Goal: Task Accomplishment & Management: Use online tool/utility

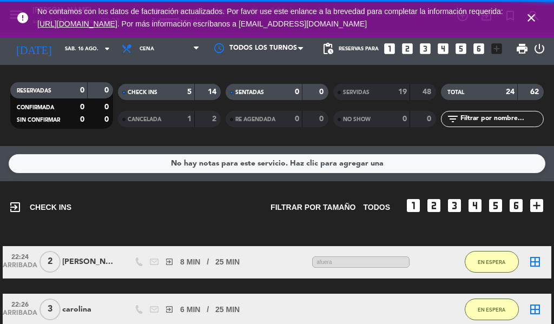
click at [529, 20] on icon "close" at bounding box center [530, 17] width 13 height 13
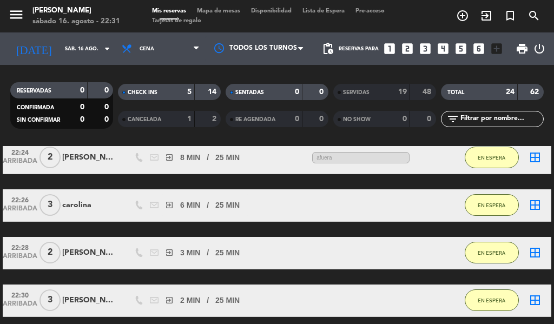
scroll to position [105, 0]
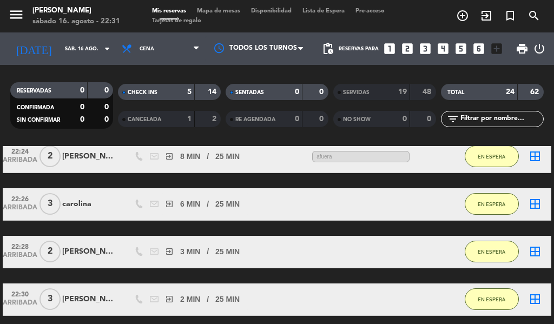
click at [92, 228] on div "22:24 ARRIBADA 2 [PERSON_NAME] exit_to_app 8 MIN / 25 MIN sms afuera EN ESPERA …" at bounding box center [277, 252] width 548 height 223
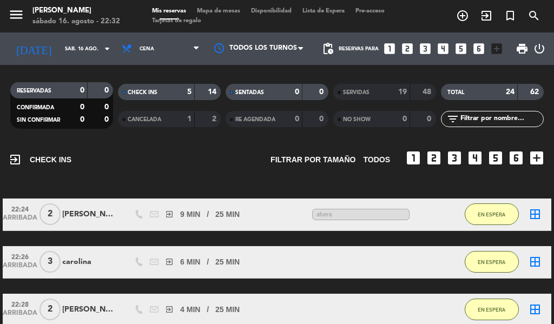
scroll to position [49, 0]
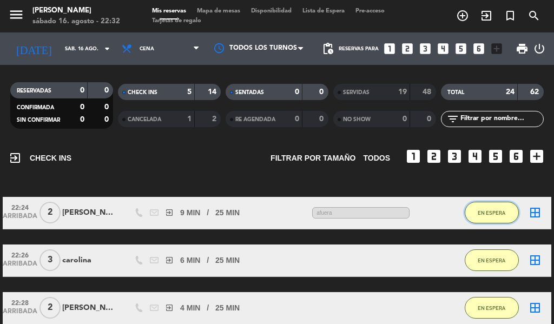
click at [494, 212] on span "EN ESPERA" at bounding box center [491, 213] width 28 height 6
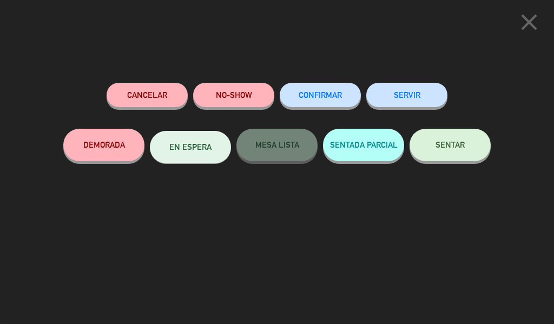
click at [412, 100] on button "SERVIR" at bounding box center [406, 95] width 81 height 24
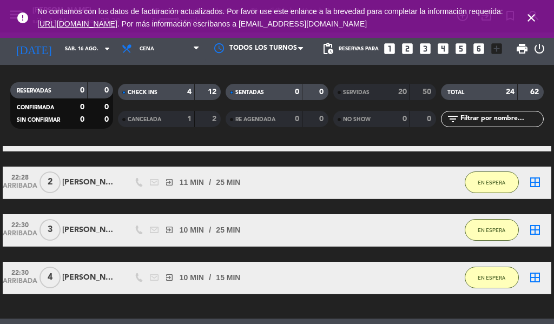
scroll to position [0, 0]
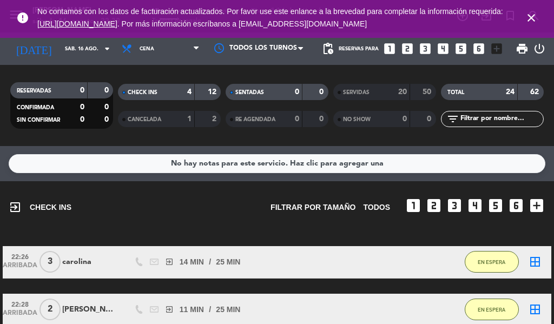
click at [530, 21] on icon "close" at bounding box center [530, 17] width 13 height 13
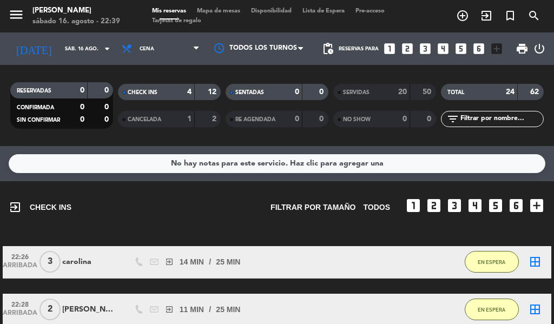
click at [469, 17] on icon "exit_to_app" at bounding box center [462, 15] width 13 height 13
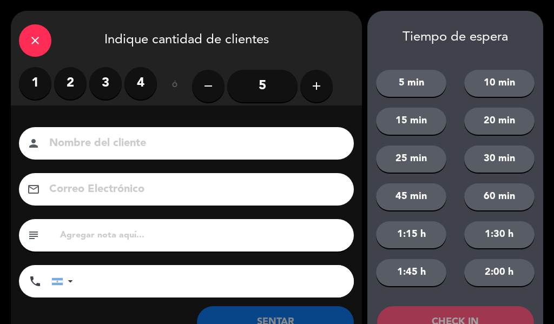
click at [144, 92] on label "4" at bounding box center [140, 83] width 32 height 32
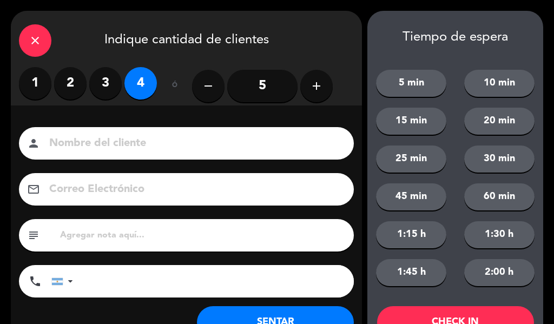
click at [163, 151] on input at bounding box center [193, 143] width 291 height 19
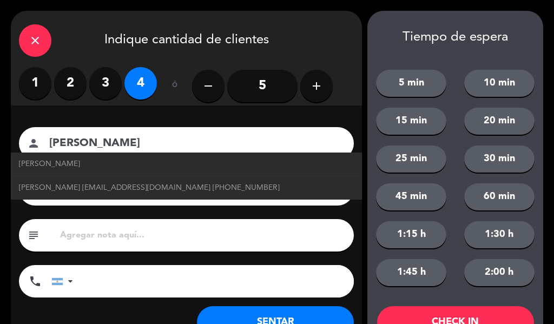
type input "[PERSON_NAME]"
click at [417, 128] on button "15 min" at bounding box center [411, 121] width 70 height 27
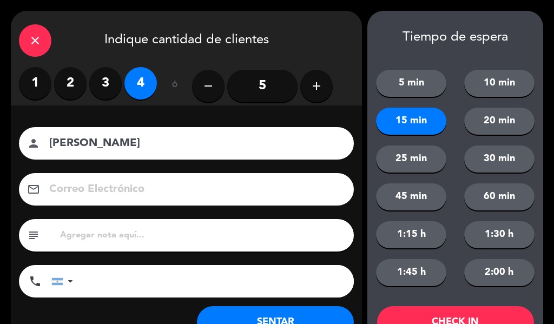
click at [440, 318] on button "CHECK IN" at bounding box center [455, 322] width 157 height 32
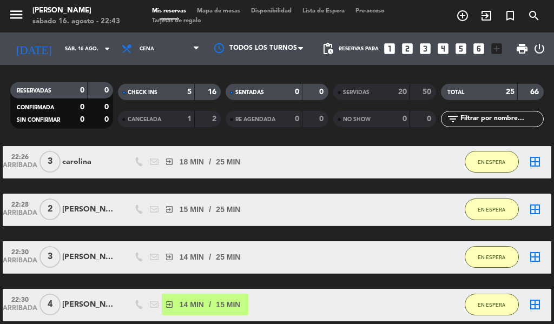
scroll to position [103, 0]
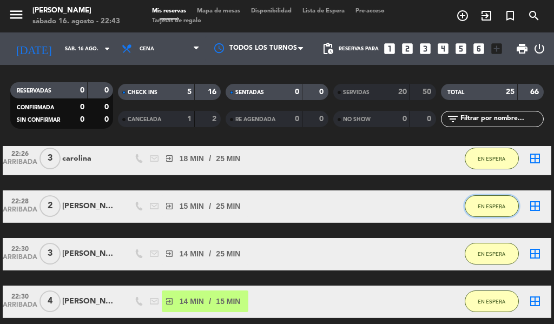
click at [503, 206] on span "EN ESPERA" at bounding box center [491, 206] width 28 height 6
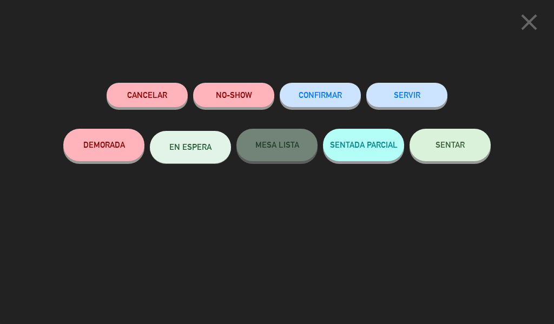
click at [424, 94] on button "SERVIR" at bounding box center [406, 95] width 81 height 24
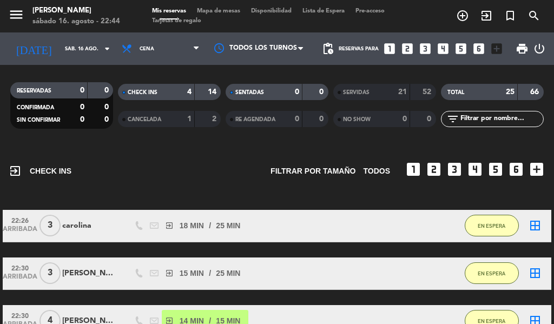
scroll to position [26, 0]
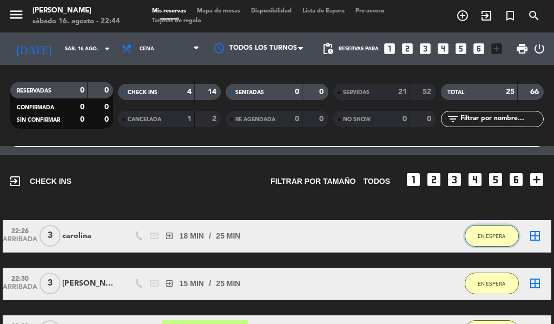
click at [494, 236] on span "EN ESPERA" at bounding box center [491, 236] width 28 height 6
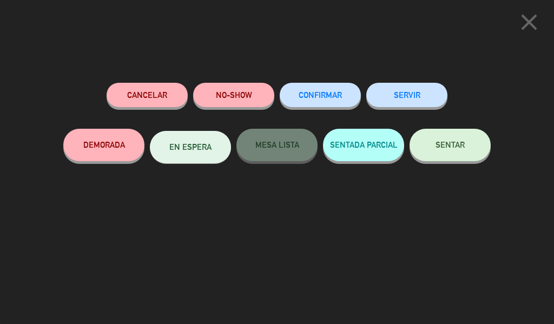
click at [411, 102] on button "SERVIR" at bounding box center [406, 95] width 81 height 24
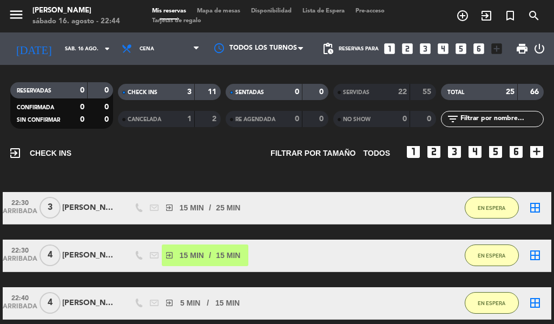
scroll to position [38, 0]
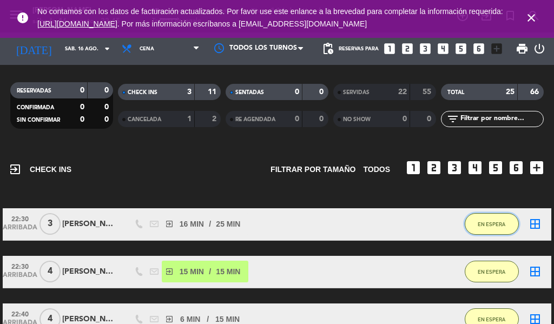
click at [479, 219] on button "EN ESPERA" at bounding box center [491, 224] width 54 height 22
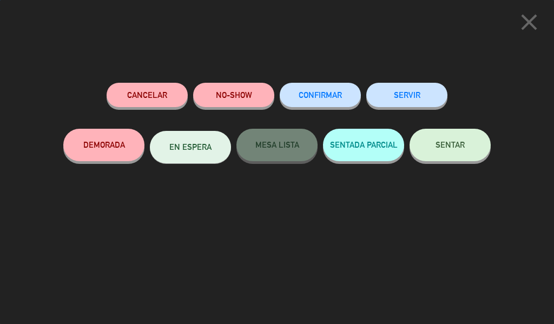
click at [417, 94] on button "SERVIR" at bounding box center [406, 95] width 81 height 24
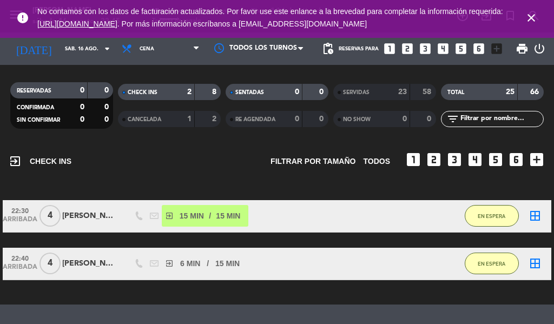
scroll to position [52, 0]
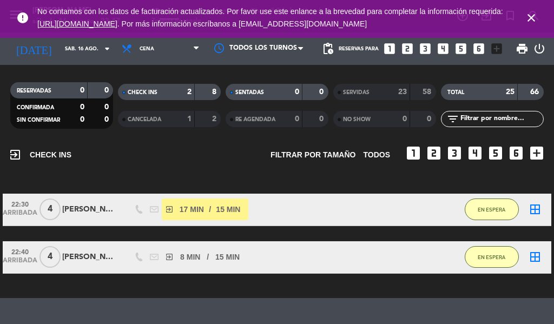
click at [527, 23] on icon "close" at bounding box center [530, 17] width 13 height 13
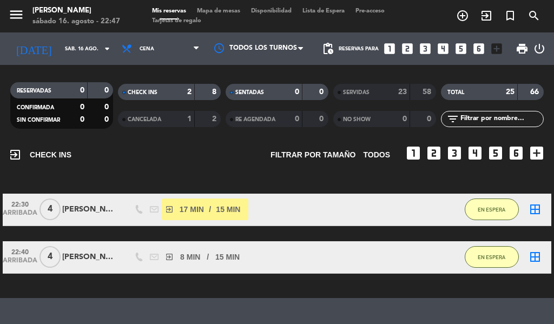
click at [469, 17] on icon "exit_to_app" at bounding box center [462, 15] width 13 height 13
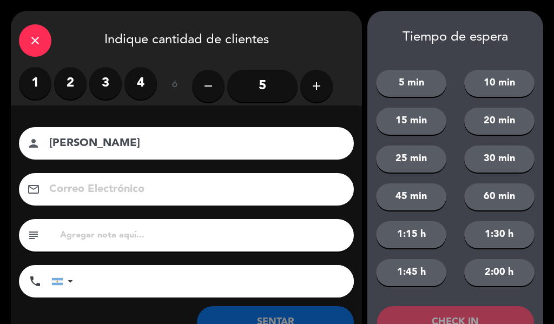
type input "[PERSON_NAME]"
click at [79, 86] on label "2" at bounding box center [70, 83] width 32 height 32
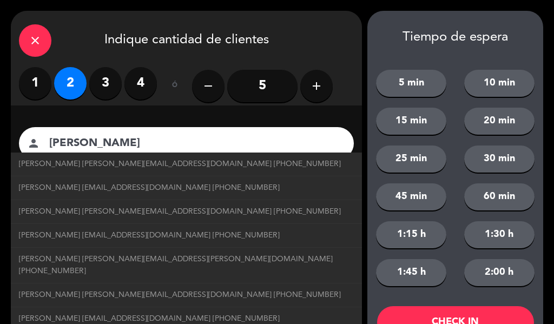
click at [422, 161] on button "25 min" at bounding box center [411, 158] width 70 height 27
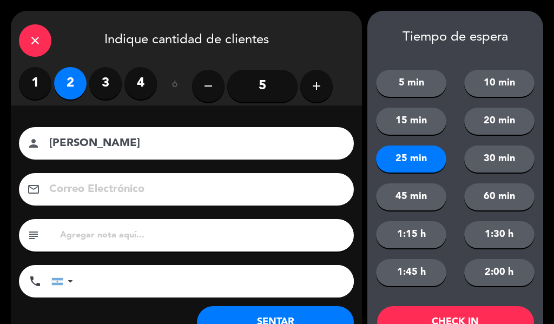
click at [468, 314] on button "CHECK IN" at bounding box center [455, 322] width 157 height 32
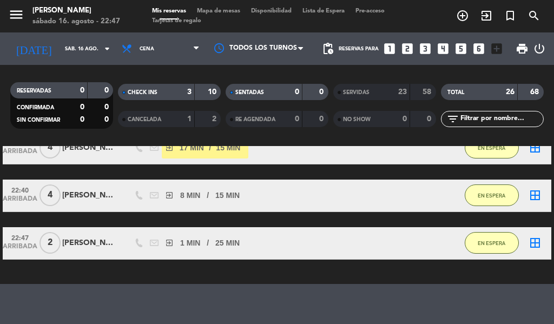
scroll to position [82, 0]
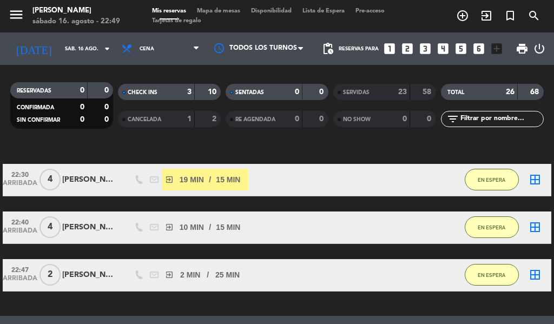
click at [469, 15] on icon "exit_to_app" at bounding box center [462, 15] width 13 height 13
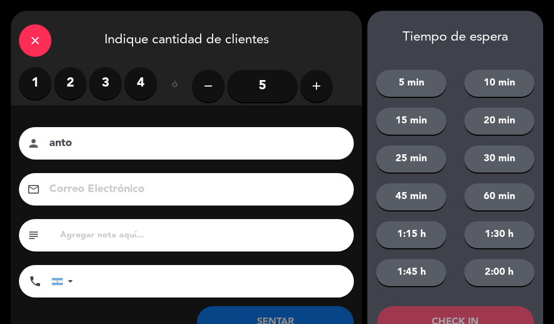
type input "anto"
click at [143, 90] on label "4" at bounding box center [140, 83] width 32 height 32
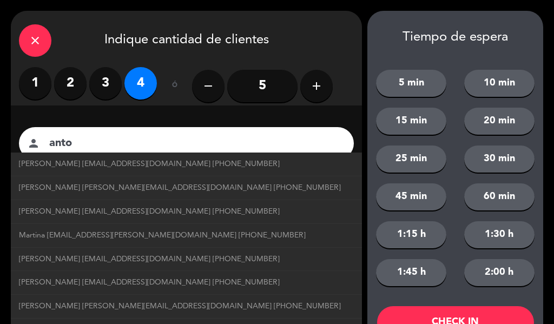
click at [495, 130] on button "20 min" at bounding box center [499, 121] width 70 height 27
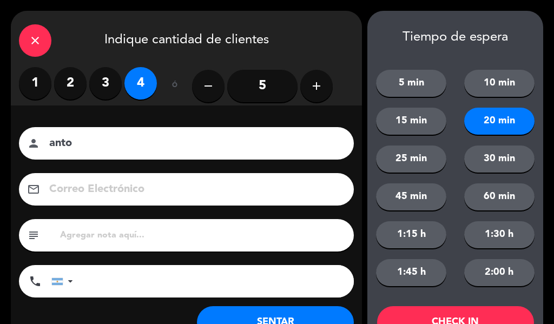
click at [456, 310] on button "CHECK IN" at bounding box center [455, 322] width 157 height 32
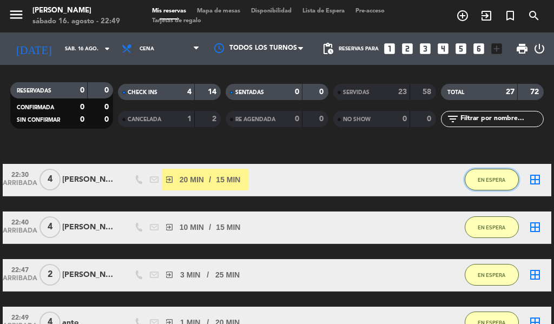
click at [494, 179] on span "EN ESPERA" at bounding box center [491, 180] width 28 height 6
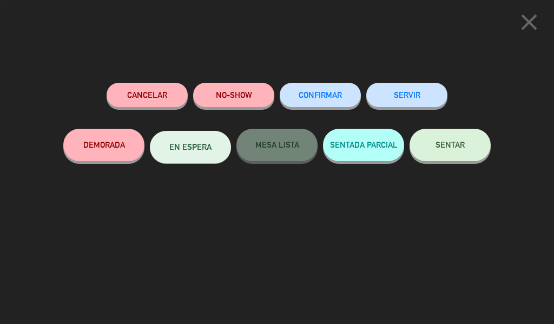
click at [415, 93] on button "SERVIR" at bounding box center [406, 95] width 81 height 24
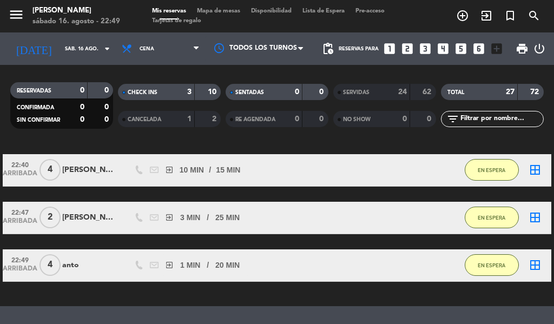
scroll to position [91, 0]
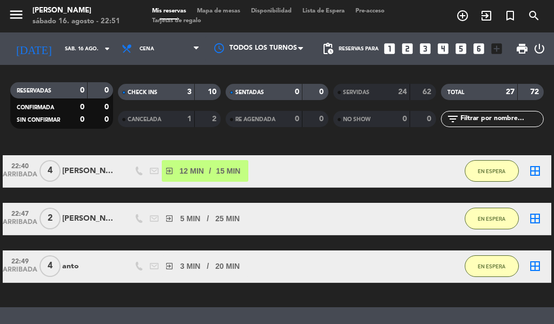
click at [469, 12] on icon "exit_to_app" at bounding box center [462, 15] width 13 height 13
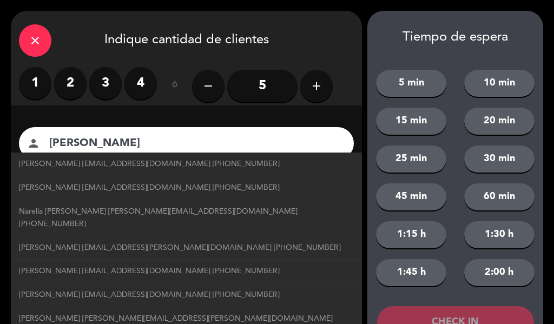
type input "[PERSON_NAME]"
click at [74, 79] on label "2" at bounding box center [70, 83] width 32 height 32
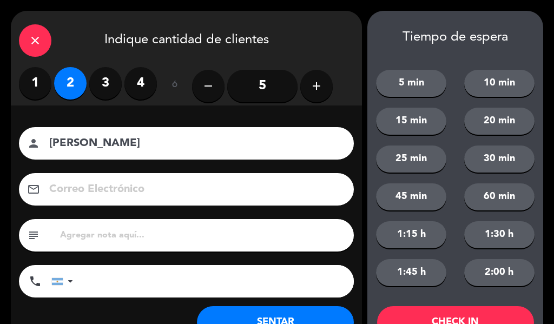
click at [410, 121] on button "15 min" at bounding box center [411, 121] width 70 height 27
click at [433, 311] on button "CHECK IN" at bounding box center [455, 322] width 157 height 32
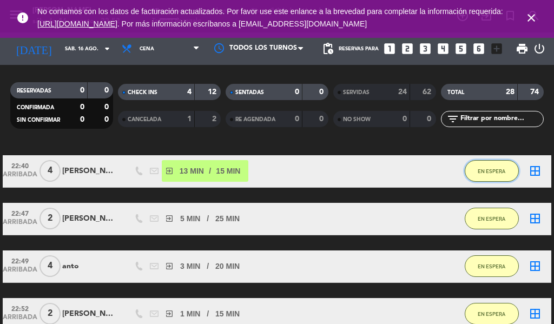
click at [507, 172] on button "EN ESPERA" at bounding box center [491, 171] width 54 height 22
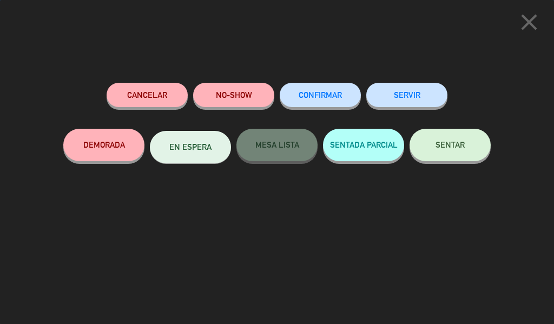
click at [407, 99] on button "SERVIR" at bounding box center [406, 95] width 81 height 24
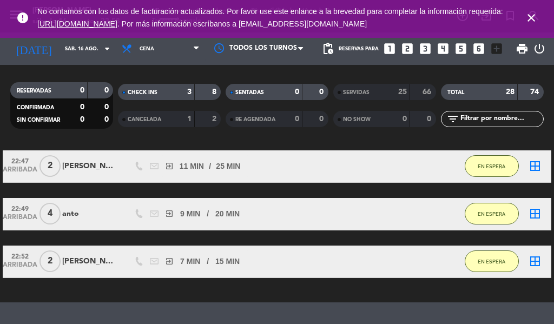
scroll to position [92, 0]
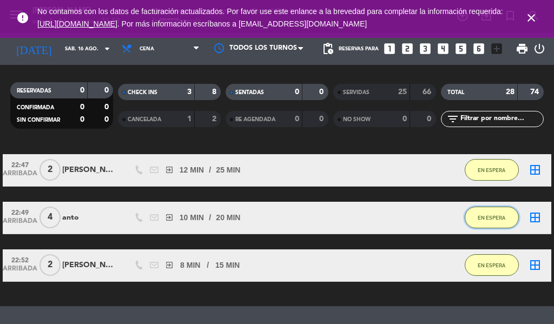
click at [485, 217] on span "EN ESPERA" at bounding box center [491, 218] width 28 height 6
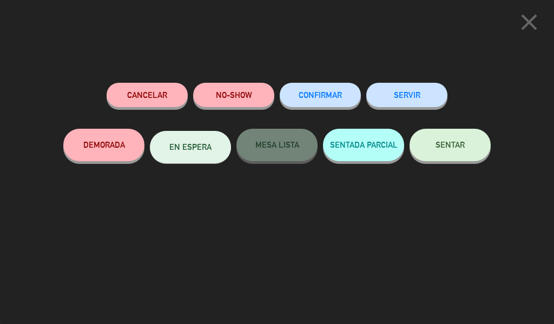
click at [404, 91] on button "SERVIR" at bounding box center [406, 95] width 81 height 24
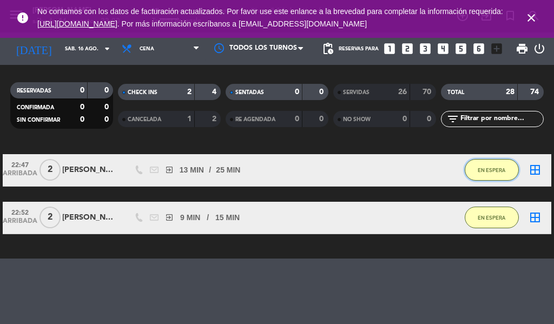
click at [487, 172] on span "EN ESPERA" at bounding box center [491, 170] width 28 height 6
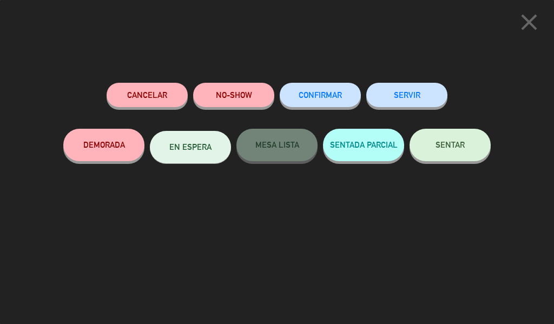
click at [417, 100] on button "SERVIR" at bounding box center [406, 95] width 81 height 24
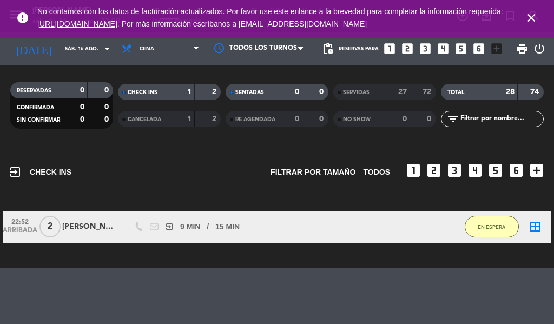
scroll to position [37, 0]
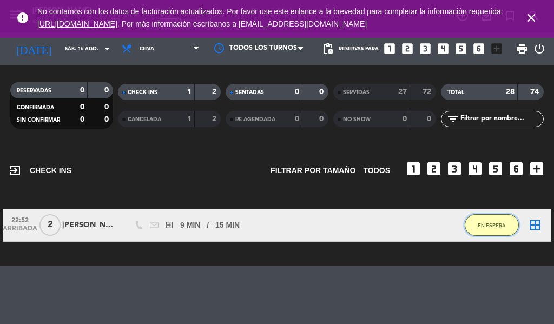
click at [484, 234] on button "EN ESPERA" at bounding box center [491, 225] width 54 height 22
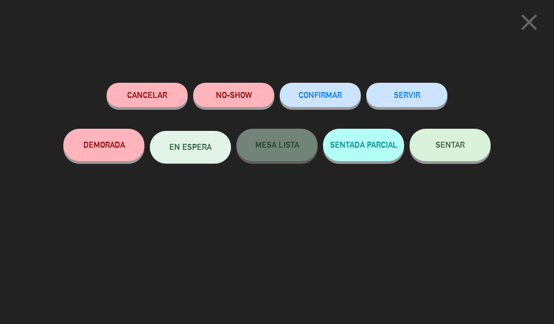
click at [419, 95] on button "SERVIR" at bounding box center [406, 95] width 81 height 24
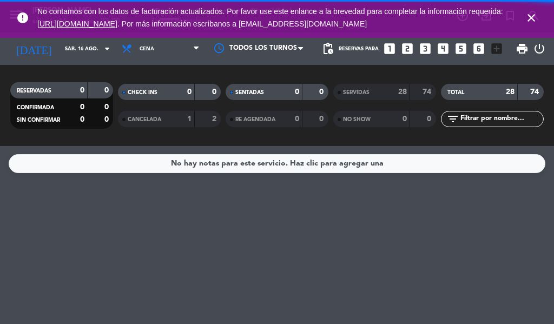
scroll to position [0, 0]
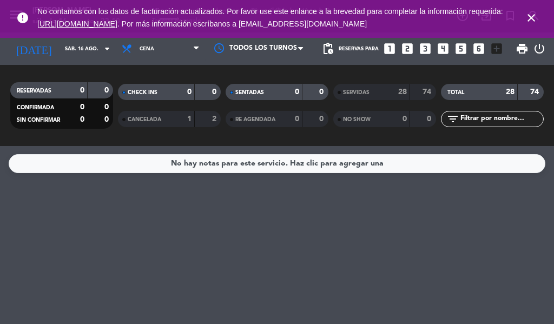
click at [528, 15] on icon "close" at bounding box center [530, 17] width 13 height 13
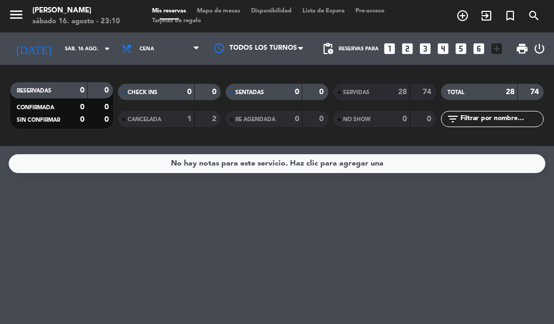
click at [469, 21] on icon "exit_to_app" at bounding box center [462, 15] width 13 height 13
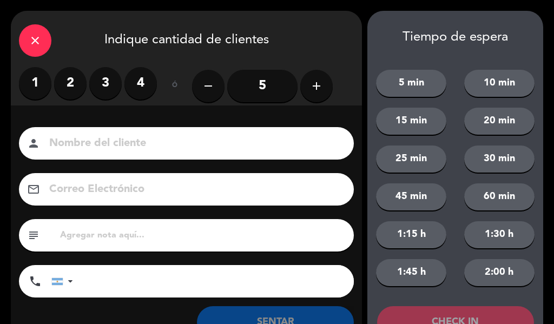
click at [276, 148] on input at bounding box center [193, 143] width 291 height 19
type input "[PERSON_NAME]"
click at [79, 75] on label "2" at bounding box center [70, 83] width 32 height 32
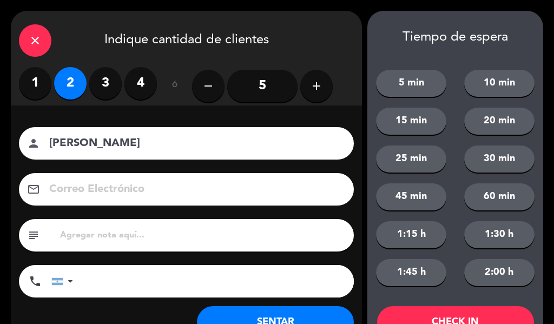
click at [419, 121] on button "15 min" at bounding box center [411, 121] width 70 height 27
click at [498, 313] on button "CHECK IN" at bounding box center [455, 322] width 157 height 32
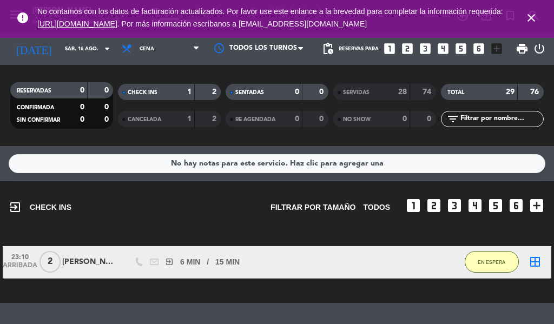
click at [528, 17] on icon "close" at bounding box center [530, 17] width 13 height 13
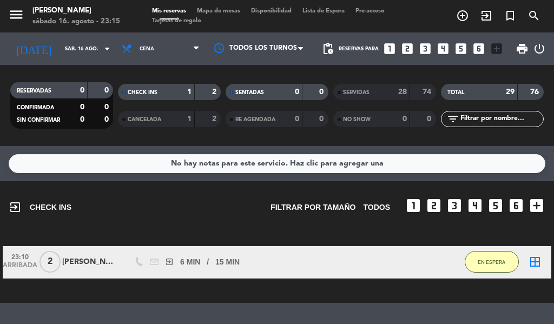
click at [469, 14] on icon "exit_to_app" at bounding box center [462, 15] width 13 height 13
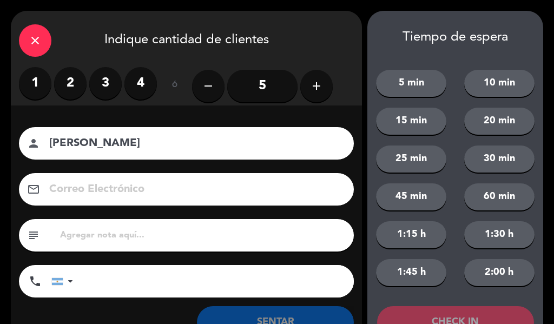
type input "[PERSON_NAME]"
click at [68, 96] on label "2" at bounding box center [70, 83] width 32 height 32
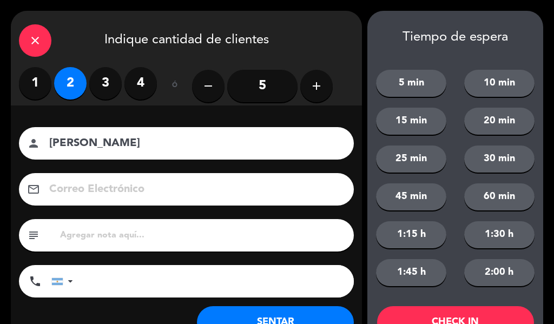
click at [416, 117] on button "15 min" at bounding box center [411, 121] width 70 height 27
click at [480, 317] on button "CHECK IN" at bounding box center [455, 322] width 157 height 32
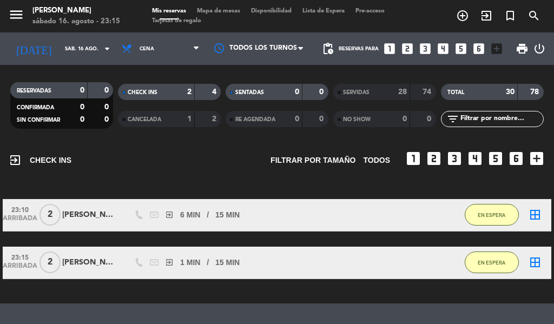
scroll to position [46, 0]
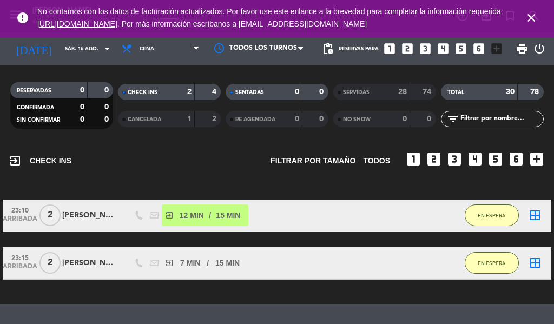
click at [532, 17] on icon "close" at bounding box center [530, 17] width 13 height 13
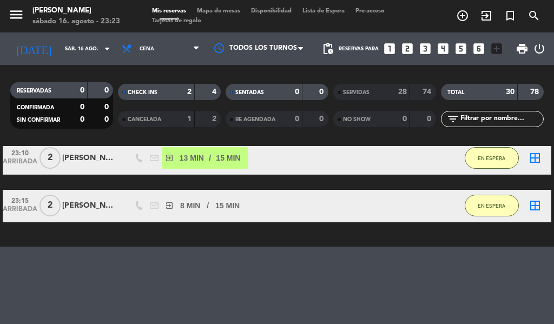
scroll to position [84, 0]
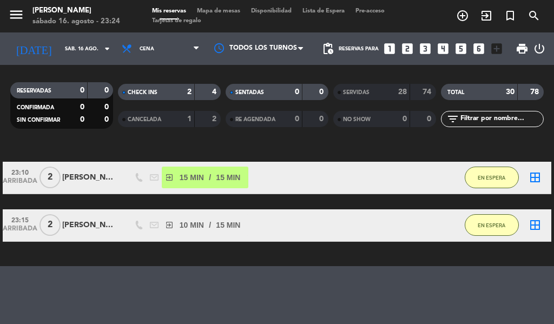
click at [469, 16] on icon "exit_to_app" at bounding box center [462, 15] width 13 height 13
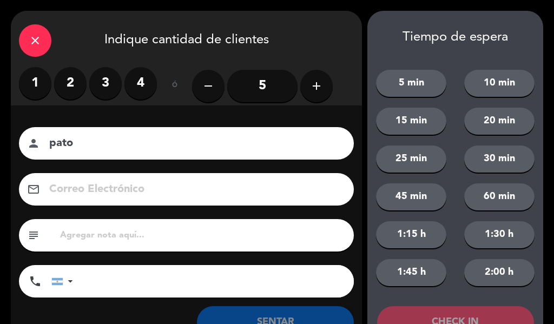
type input "pato"
click at [66, 82] on label "2" at bounding box center [70, 83] width 32 height 32
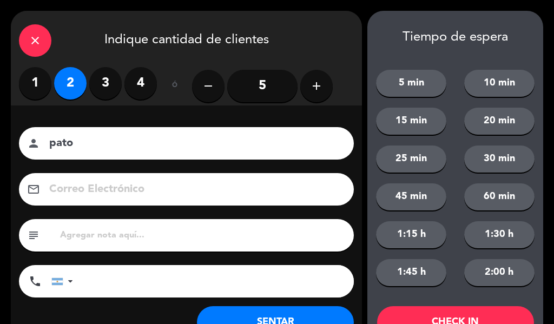
click at [414, 125] on button "15 min" at bounding box center [411, 121] width 70 height 27
click at [432, 317] on button "CHECK IN" at bounding box center [455, 322] width 157 height 32
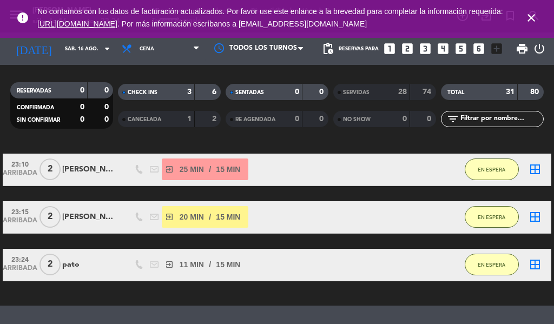
scroll to position [94, 0]
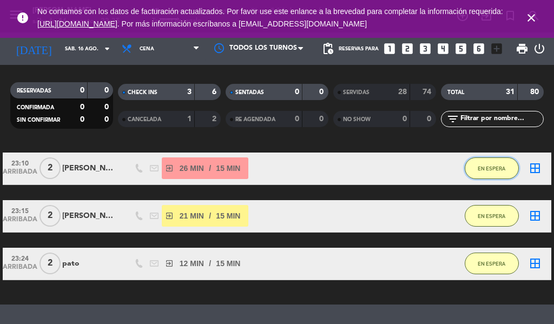
click at [492, 168] on span "EN ESPERA" at bounding box center [491, 168] width 28 height 6
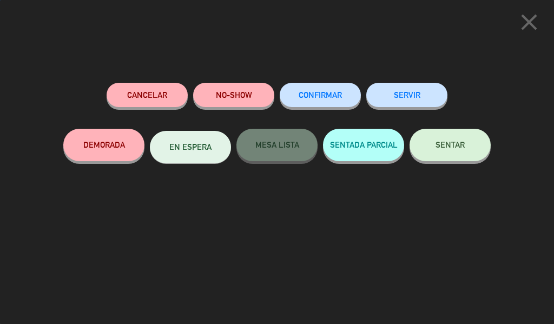
click at [410, 99] on button "SERVIR" at bounding box center [406, 95] width 81 height 24
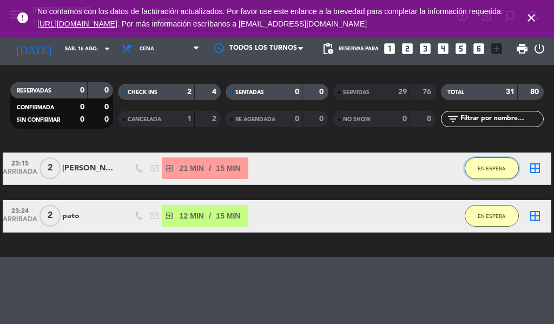
click at [494, 165] on span "EN ESPERA" at bounding box center [491, 168] width 28 height 6
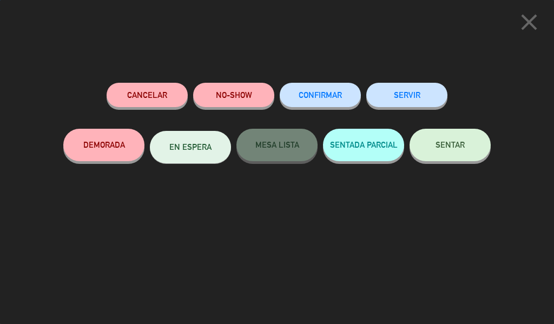
click at [412, 93] on button "SERVIR" at bounding box center [406, 95] width 81 height 24
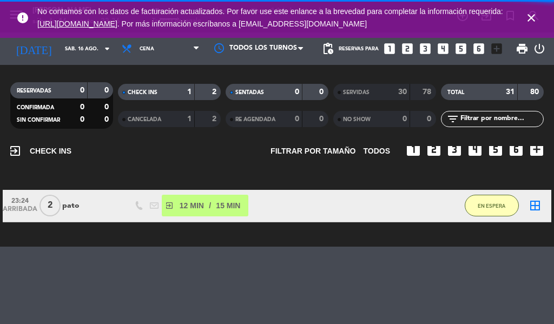
scroll to position [56, 0]
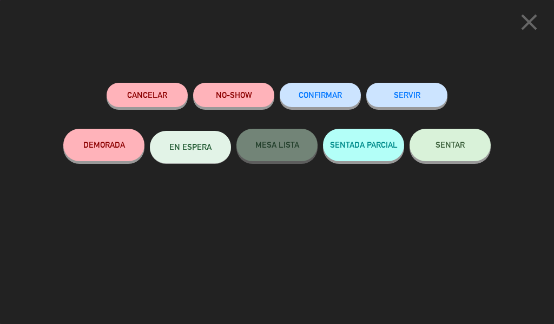
click at [418, 96] on button "SERVIR" at bounding box center [406, 95] width 81 height 24
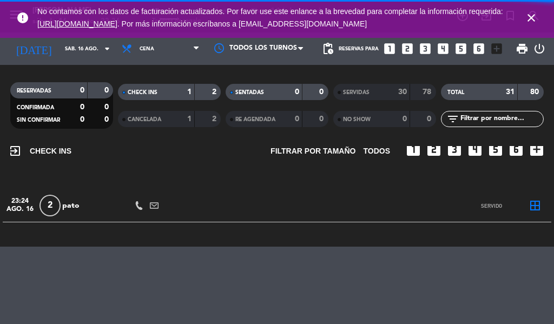
scroll to position [0, 0]
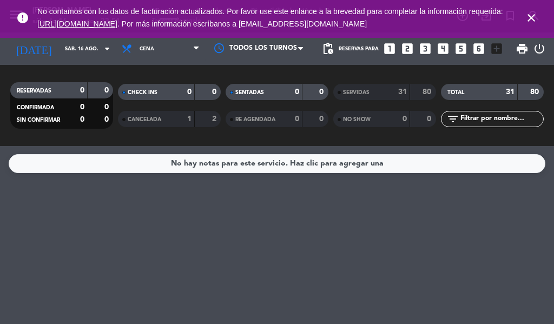
click at [530, 21] on icon "close" at bounding box center [530, 17] width 13 height 13
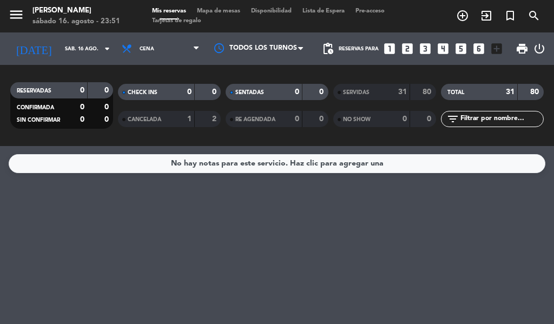
click at [469, 21] on icon "exit_to_app" at bounding box center [462, 15] width 13 height 13
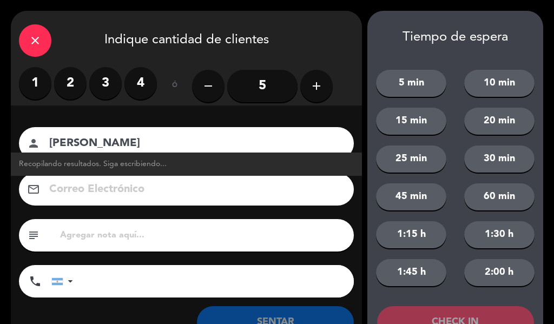
type input "[PERSON_NAME]"
type input "[EMAIL_ADDRESS][DOMAIN_NAME]"
type input "[PHONE_NUMBER]"
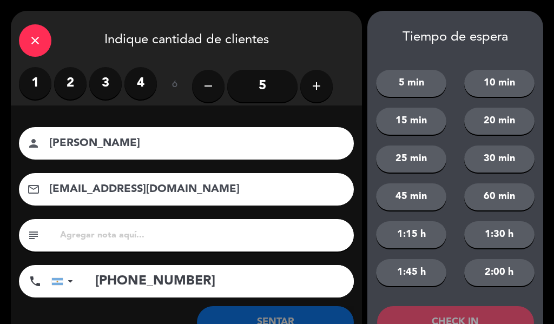
click at [108, 236] on input "text" at bounding box center [202, 235] width 287 height 15
type input "adentro"
click at [154, 152] on input "[PERSON_NAME]" at bounding box center [193, 143] width 291 height 19
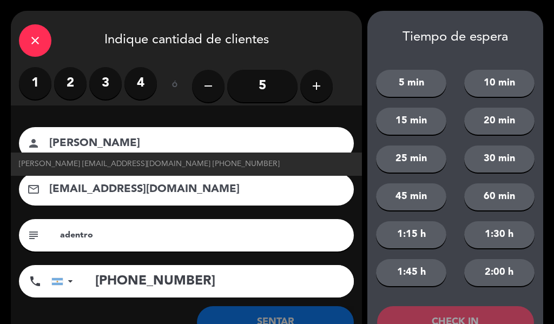
type input "[PERSON_NAME]"
click at [74, 80] on label "2" at bounding box center [70, 83] width 32 height 32
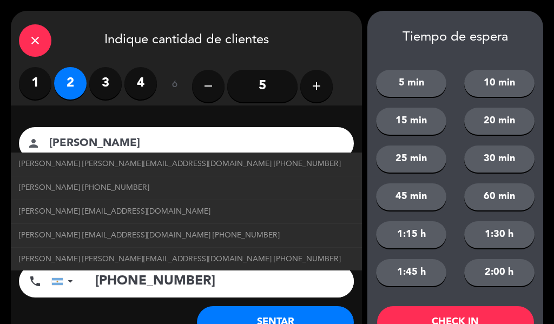
click at [421, 163] on button "25 min" at bounding box center [411, 158] width 70 height 27
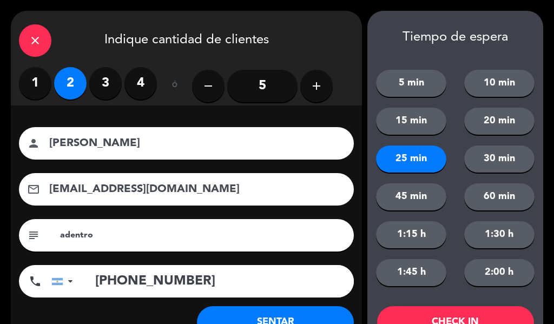
click at [459, 315] on button "CHECK IN" at bounding box center [455, 322] width 157 height 32
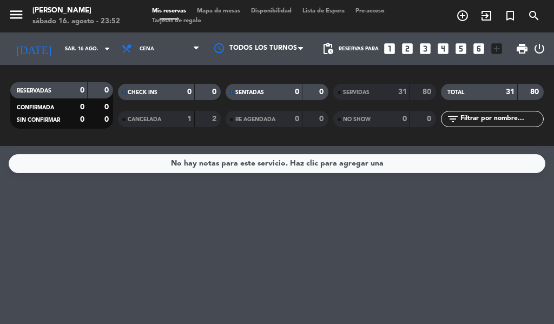
click at [469, 21] on icon "exit_to_app" at bounding box center [462, 15] width 13 height 13
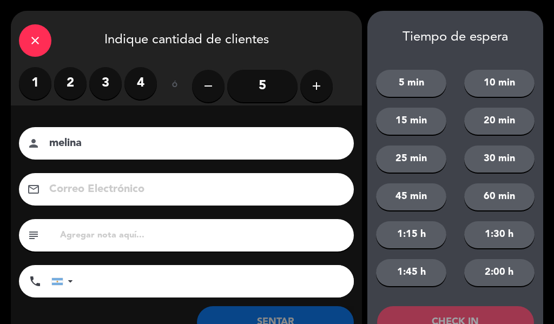
type input "melina"
click at [68, 85] on label "2" at bounding box center [70, 83] width 32 height 32
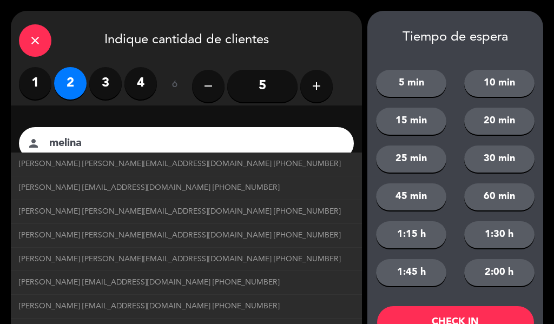
click at [426, 162] on button "25 min" at bounding box center [411, 158] width 70 height 27
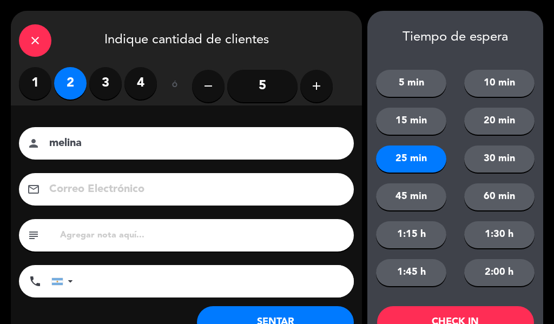
click at [441, 319] on button "CHECK IN" at bounding box center [455, 322] width 157 height 32
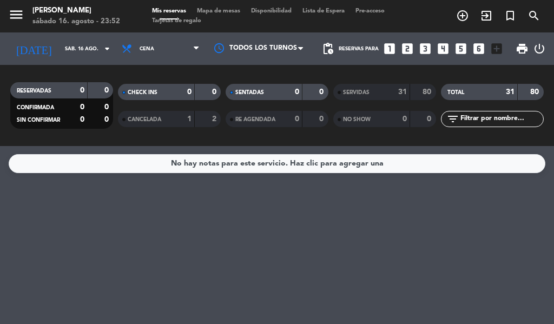
click at [469, 22] on icon "exit_to_app" at bounding box center [462, 15] width 13 height 13
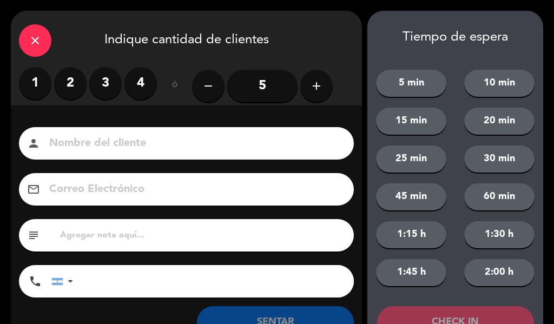
click at [84, 81] on label "2" at bounding box center [70, 83] width 32 height 32
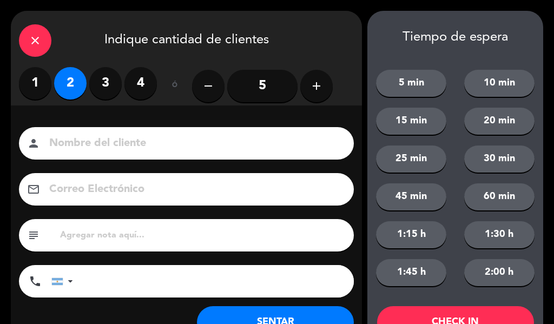
click at [130, 141] on input at bounding box center [193, 143] width 291 height 19
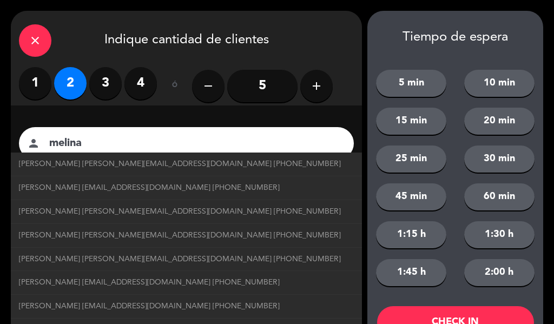
type input "melina"
click at [429, 128] on button "15 min" at bounding box center [411, 121] width 70 height 27
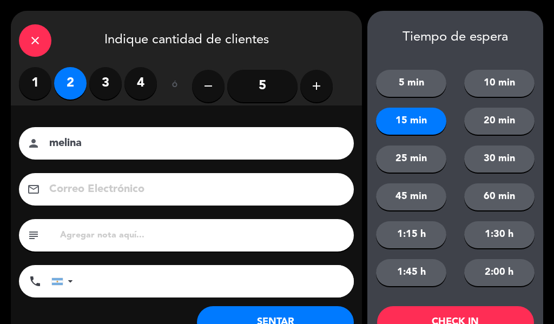
click at [461, 318] on button "CHECK IN" at bounding box center [455, 322] width 157 height 32
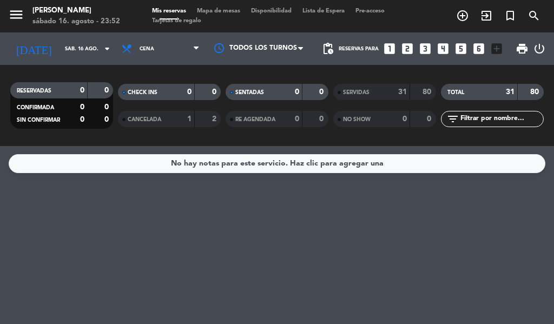
click at [469, 18] on icon "exit_to_app" at bounding box center [462, 15] width 13 height 13
